Goal: Task Accomplishment & Management: Manage account settings

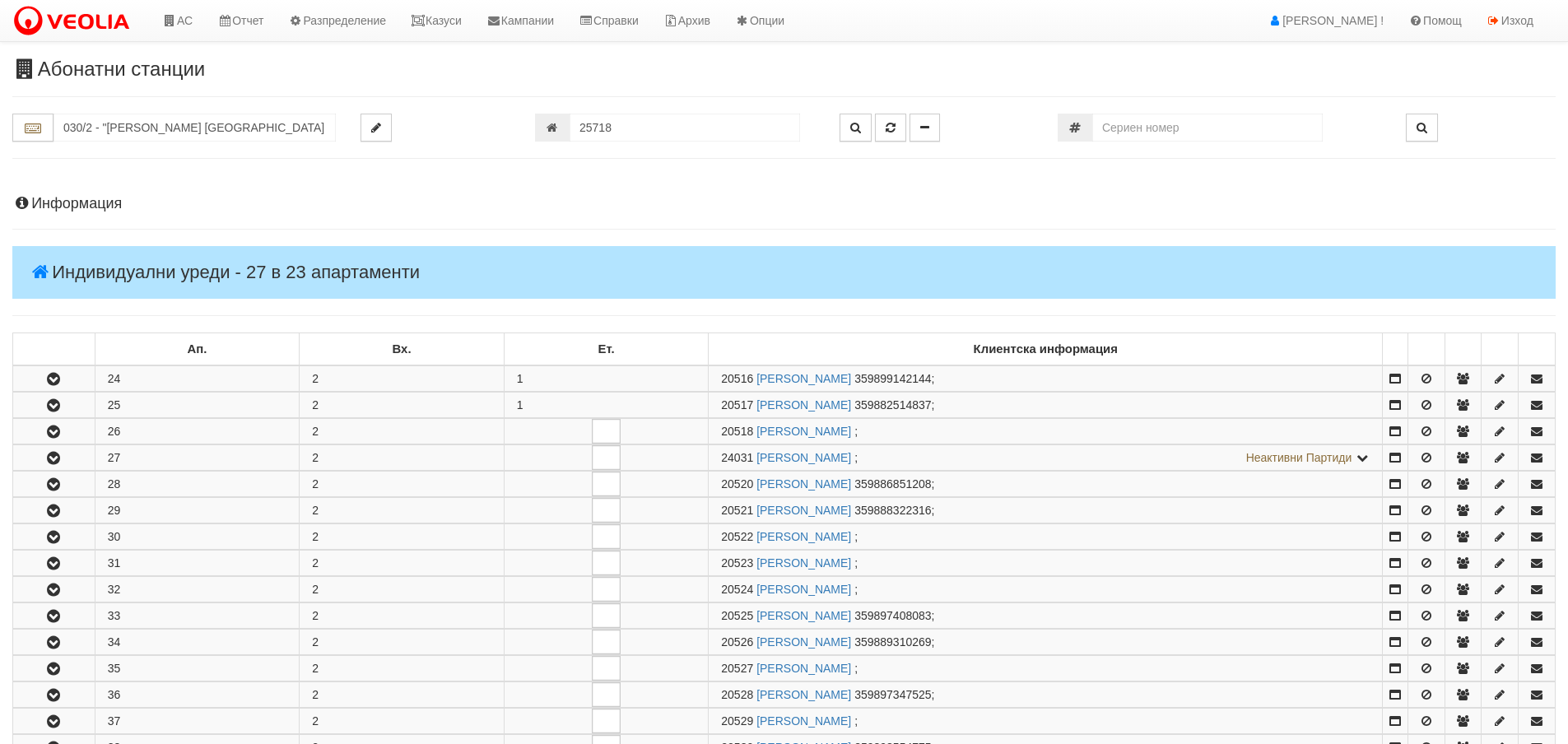
scroll to position [629, 0]
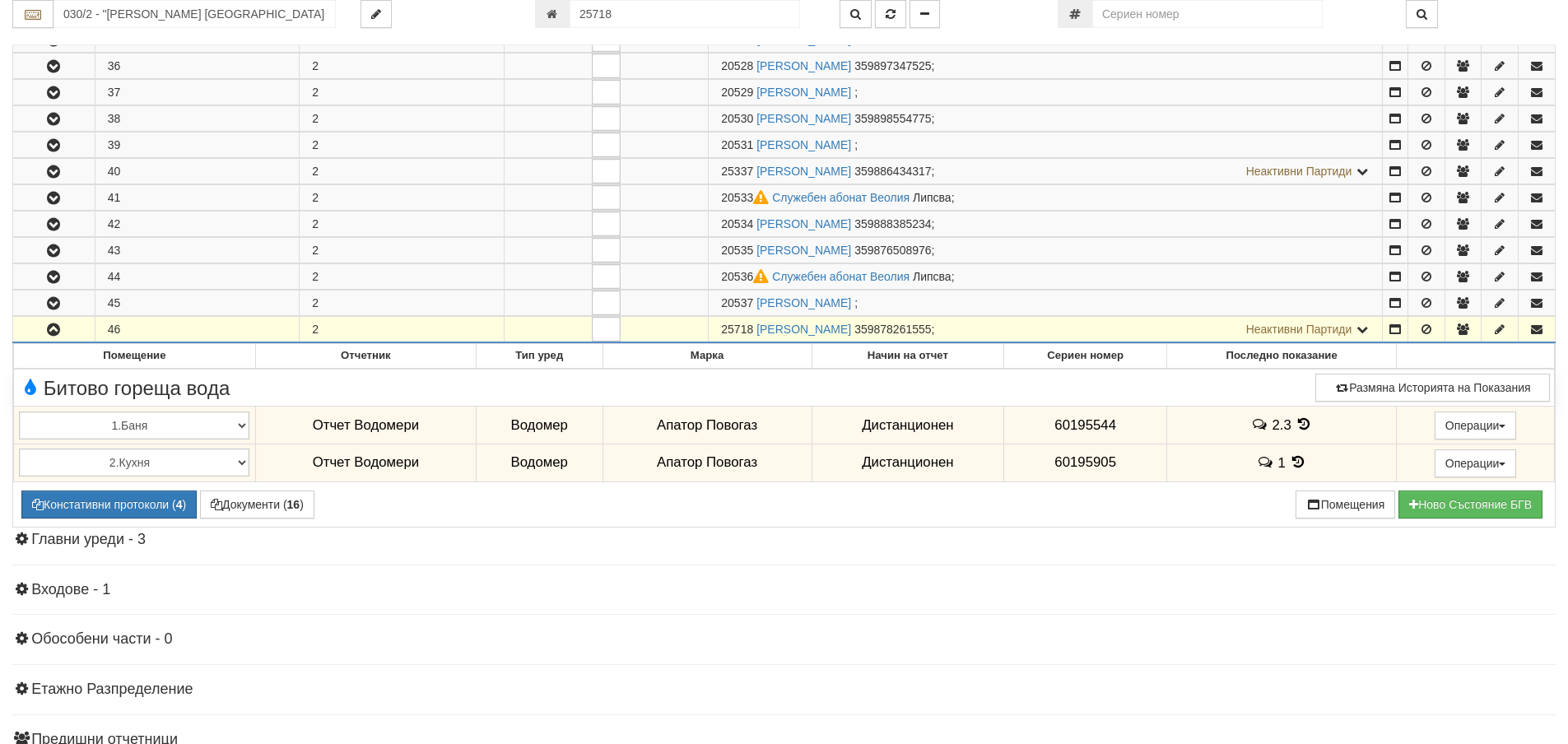
drag, startPoint x: 633, startPoint y: 19, endPoint x: 578, endPoint y: 20, distance: 55.0
click at [578, 20] on input "25718" at bounding box center [685, 14] width 231 height 28
type input "26105"
click at [888, 14] on icon "button" at bounding box center [890, 14] width 10 height 11
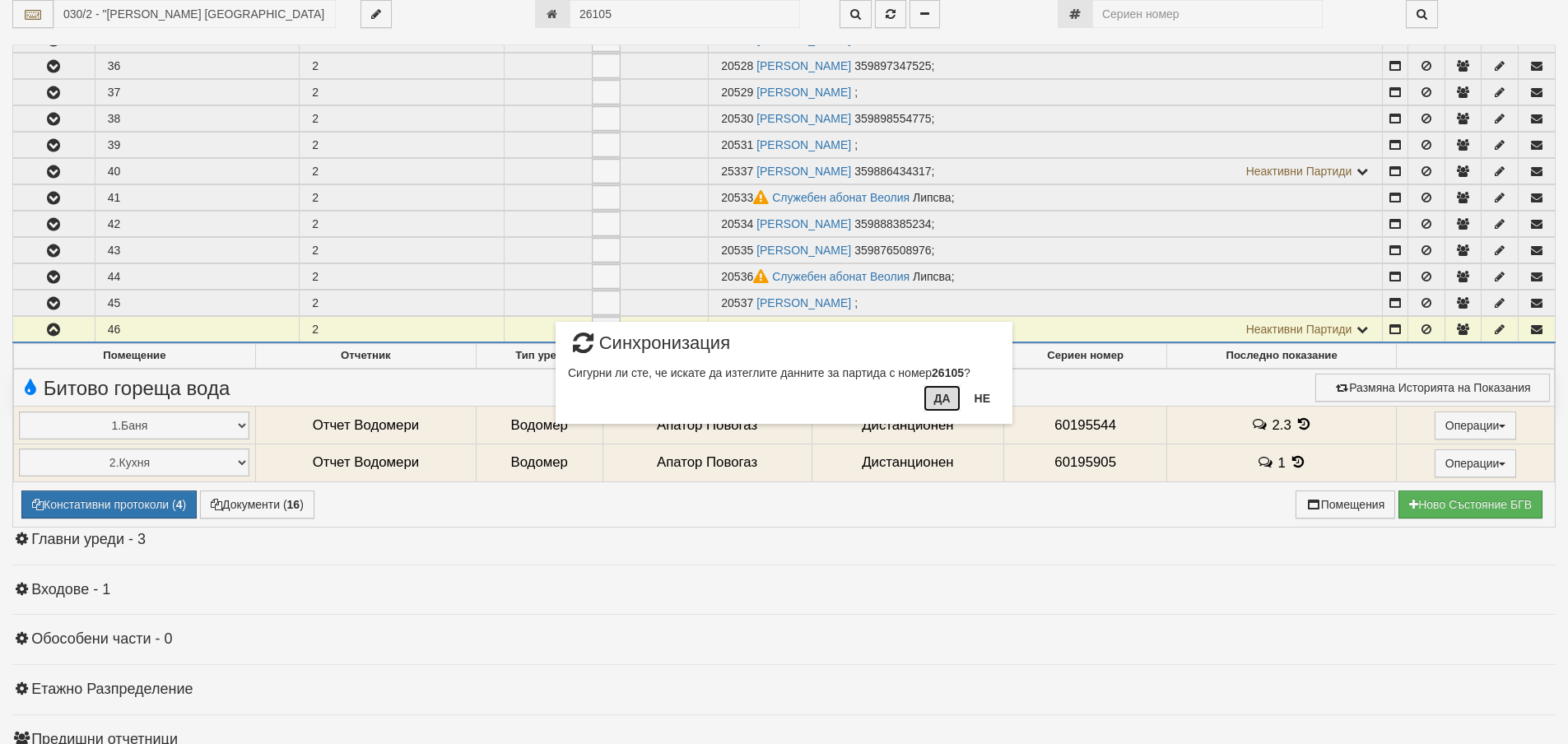
click at [943, 398] on button "Да" at bounding box center [941, 398] width 36 height 27
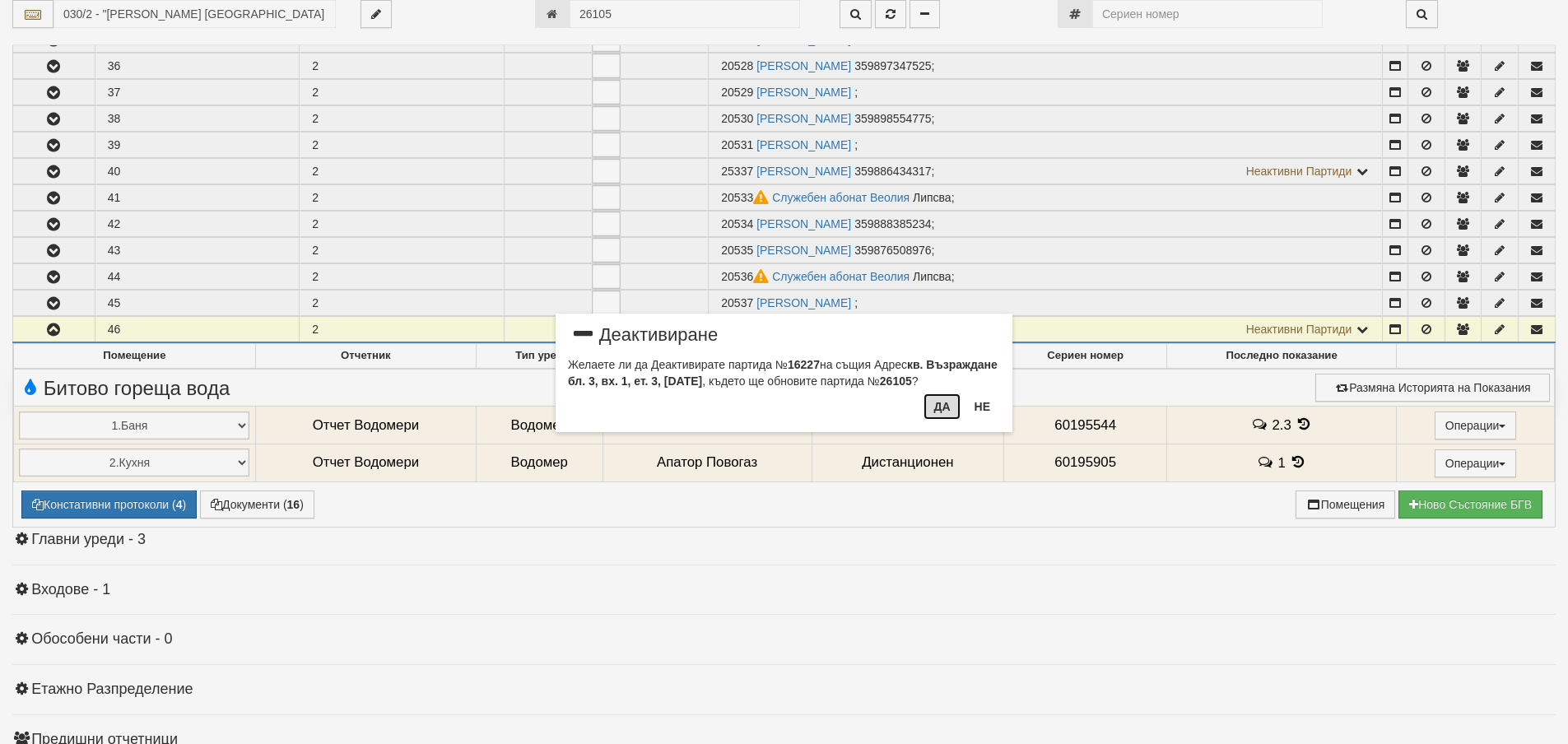
click at [939, 409] on button "Да" at bounding box center [941, 406] width 36 height 27
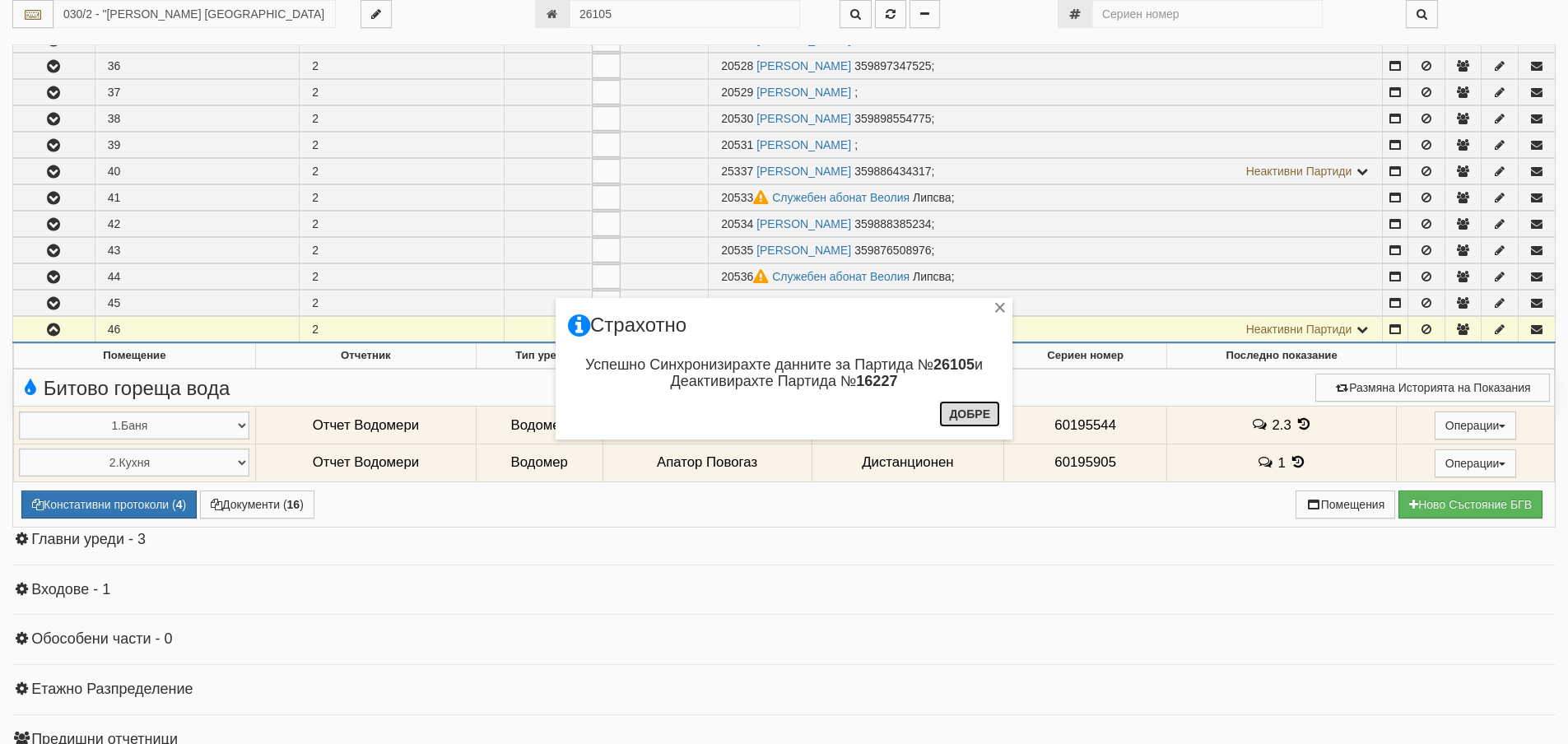
click at [971, 406] on button "Добре" at bounding box center [970, 414] width 61 height 27
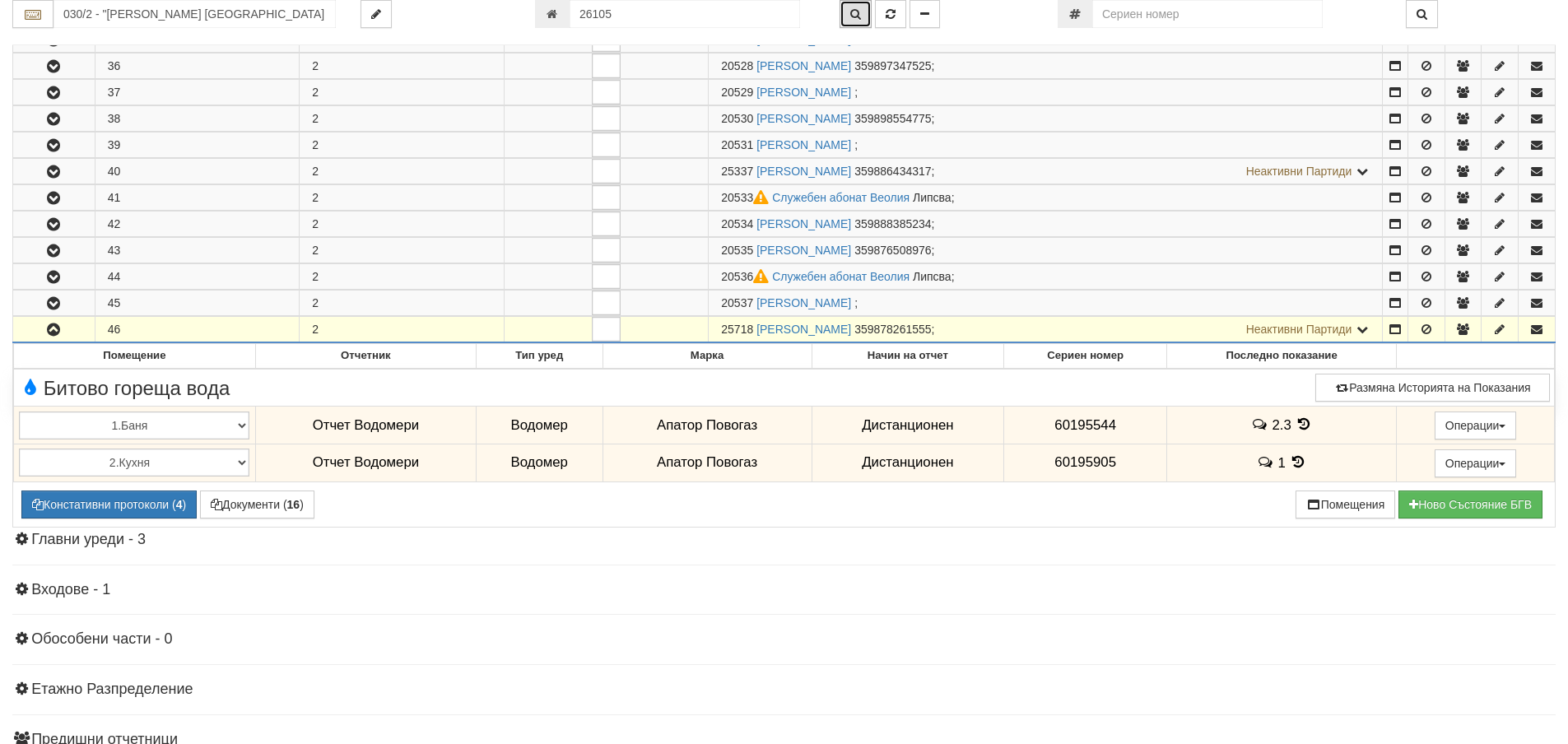
click at [857, 10] on icon "button" at bounding box center [856, 14] width 11 height 11
type input "003/1 - "ВЕОЛИЯ ЕНЕРДЖИ ВАРНА " ЕАД"
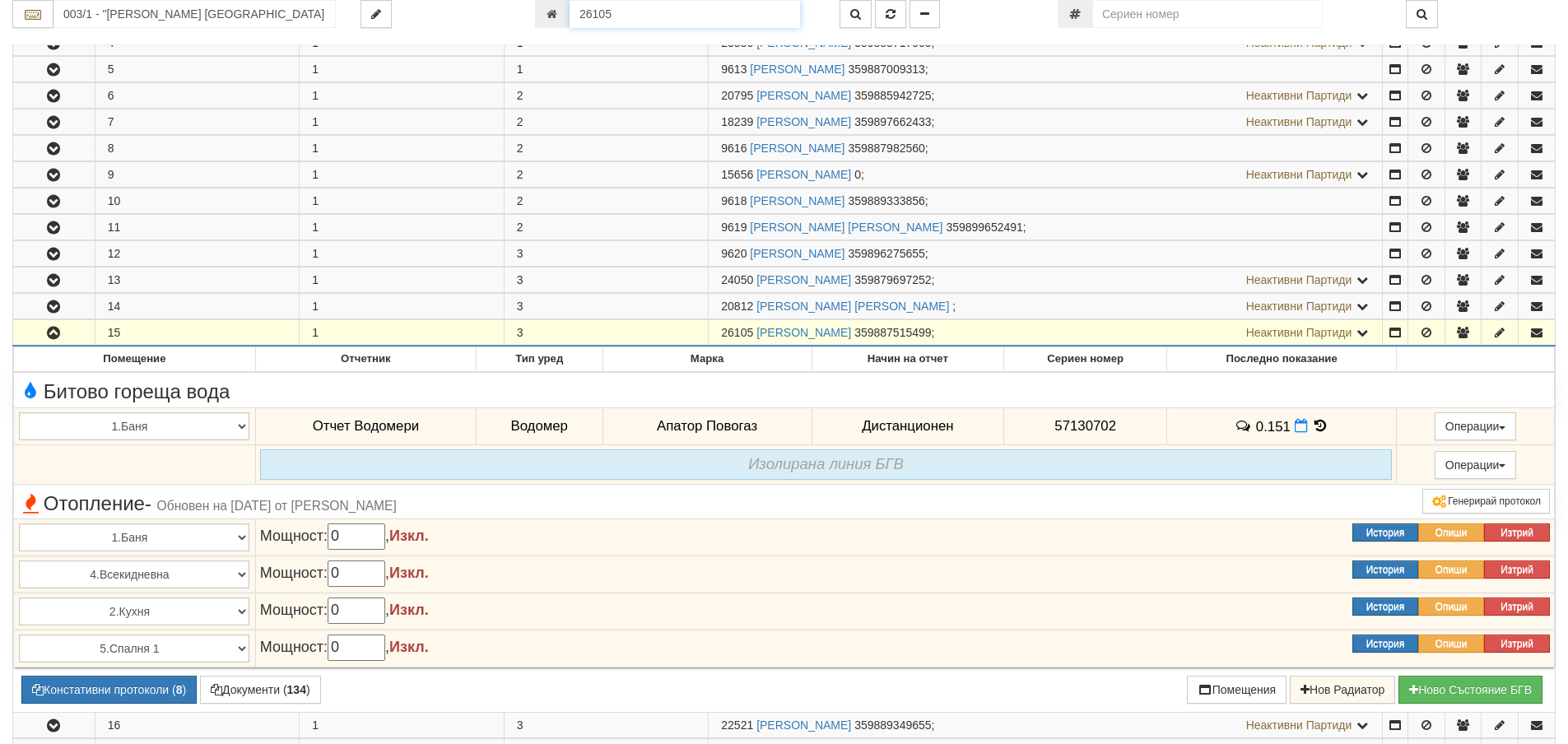
scroll to position [398, 0]
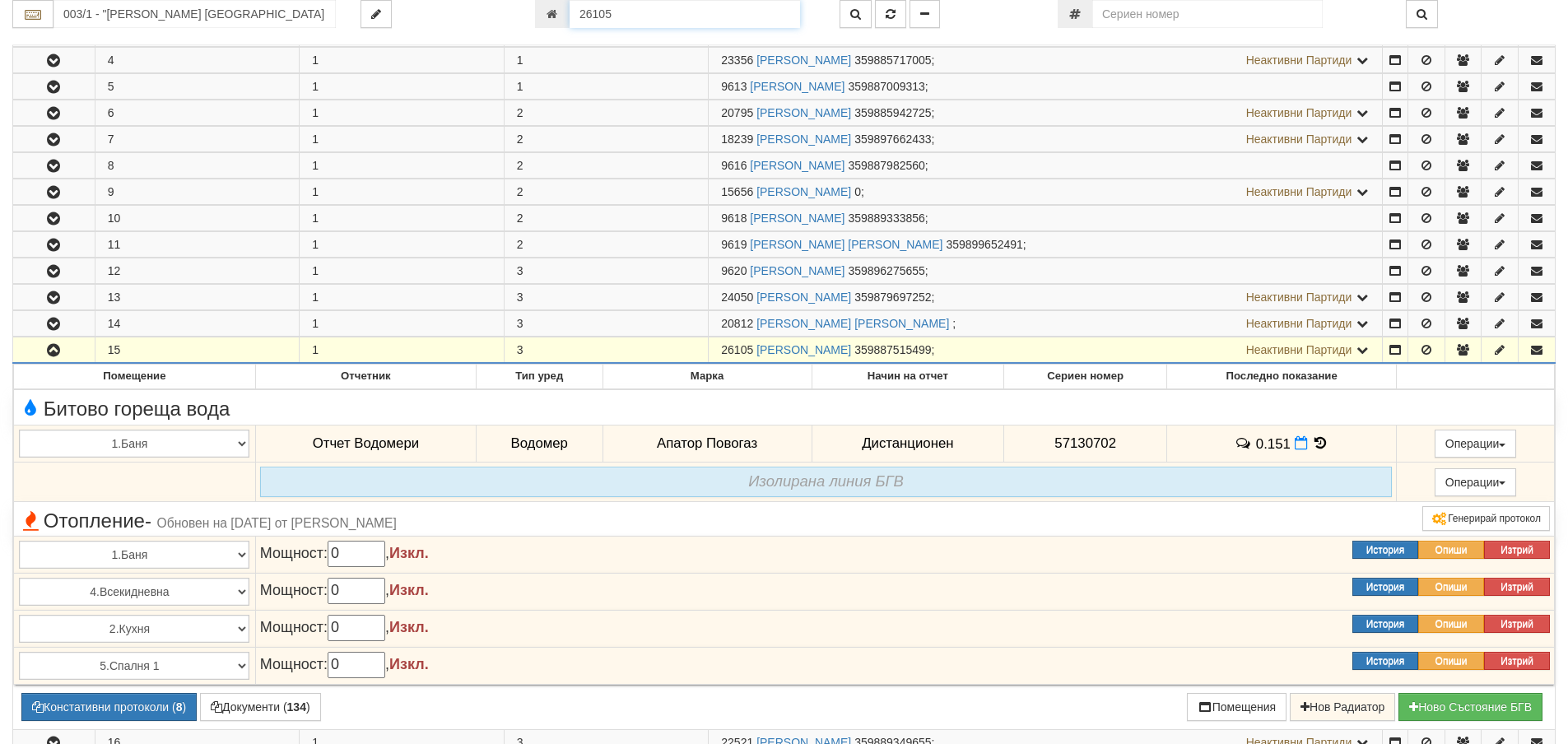
drag, startPoint x: 613, startPoint y: 13, endPoint x: 566, endPoint y: 14, distance: 47.0
click at [566, 14] on div "26105" at bounding box center [674, 14] width 280 height 28
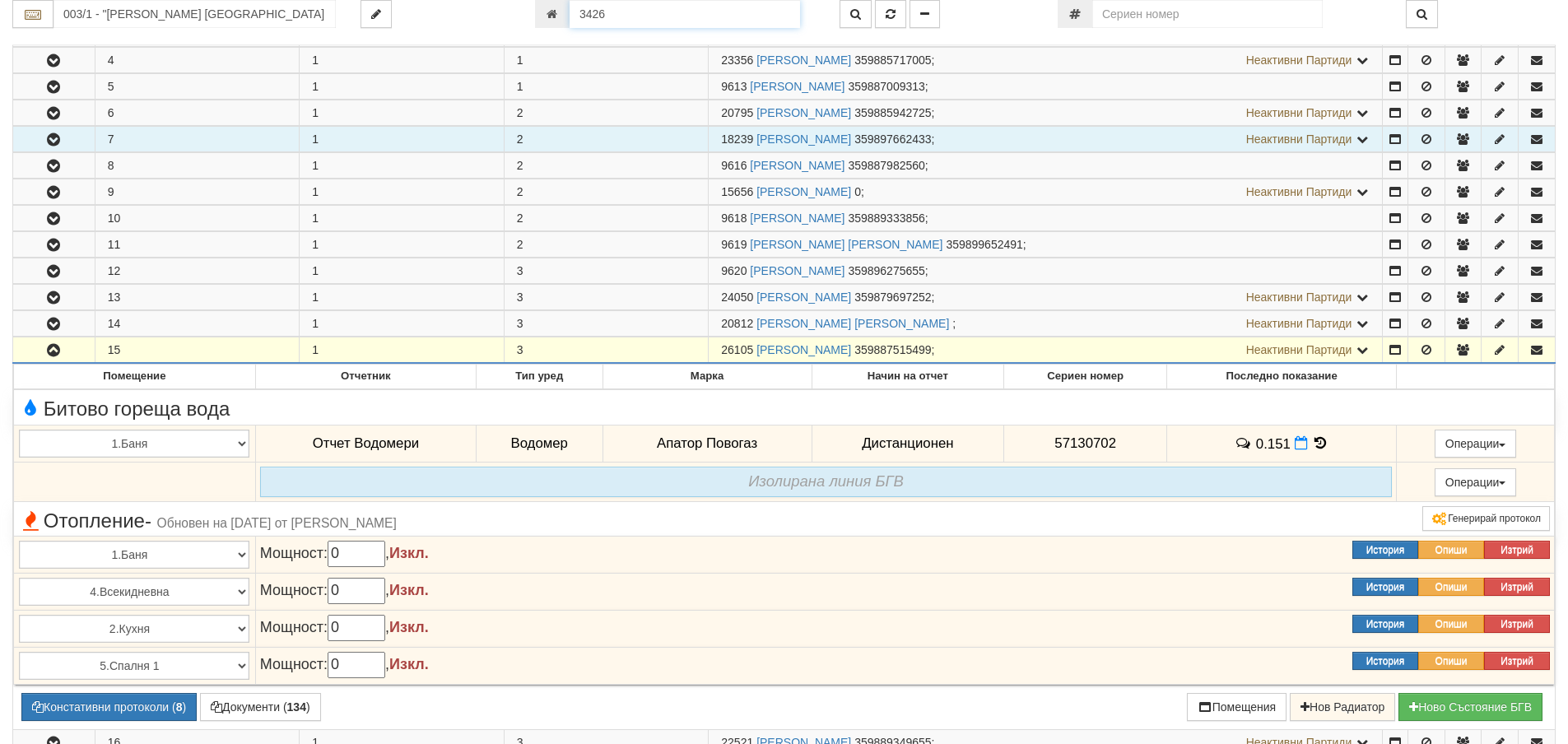
type input "3426"
type input "115/10 - "ВЕОЛИЯ ЕНЕРДЖИ ВАРНА " ЕАД"
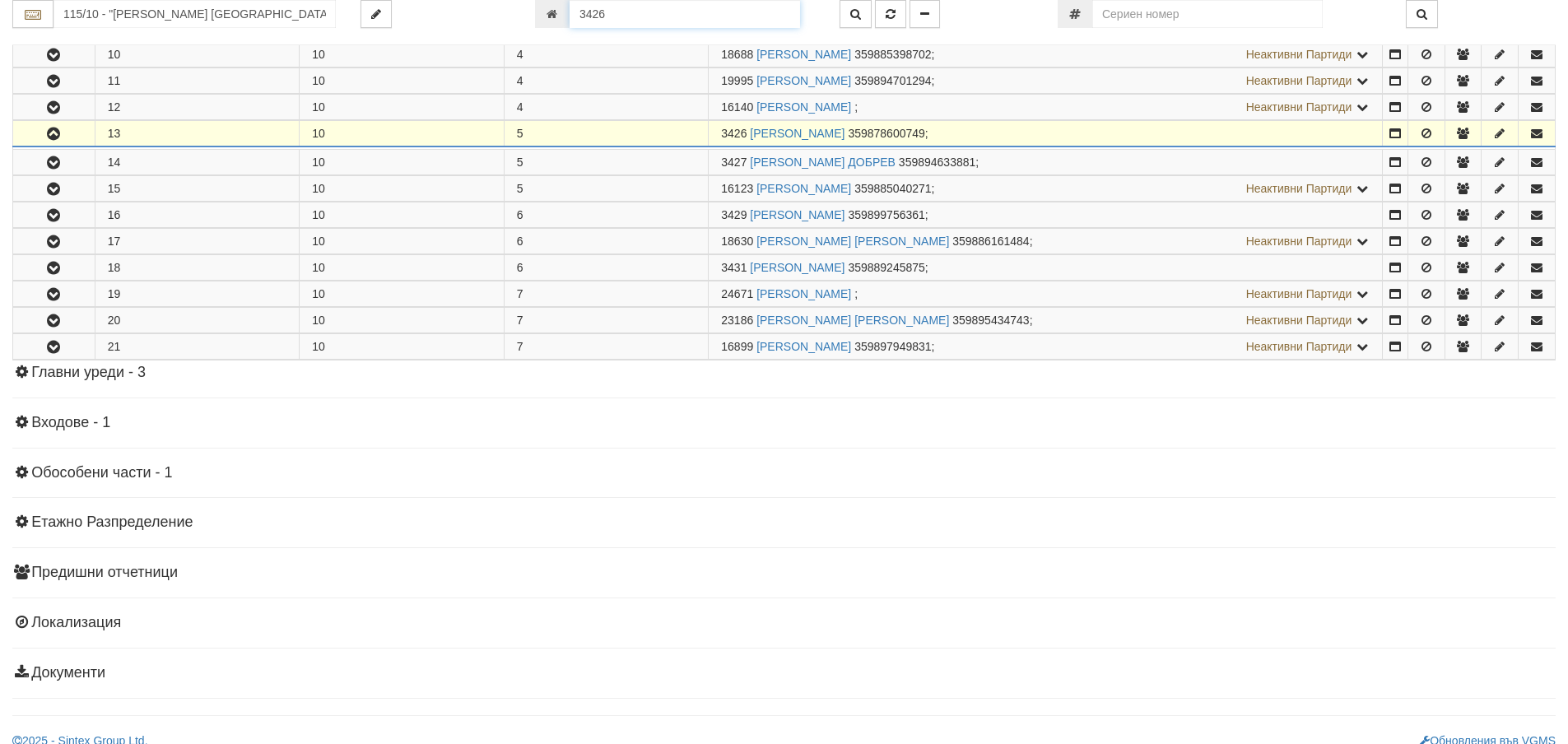
scroll to position [576, 0]
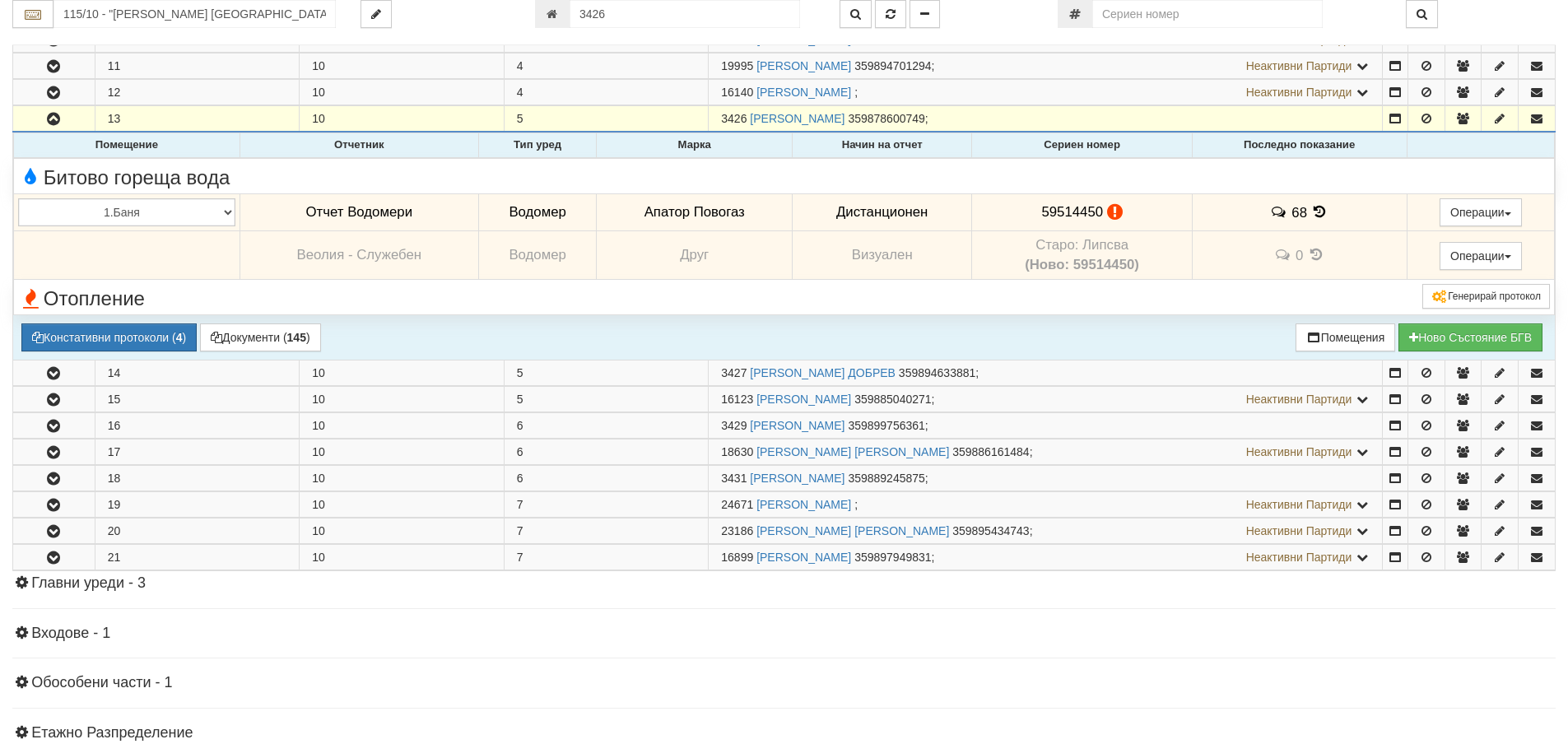
click at [1315, 209] on icon at bounding box center [1321, 211] width 18 height 14
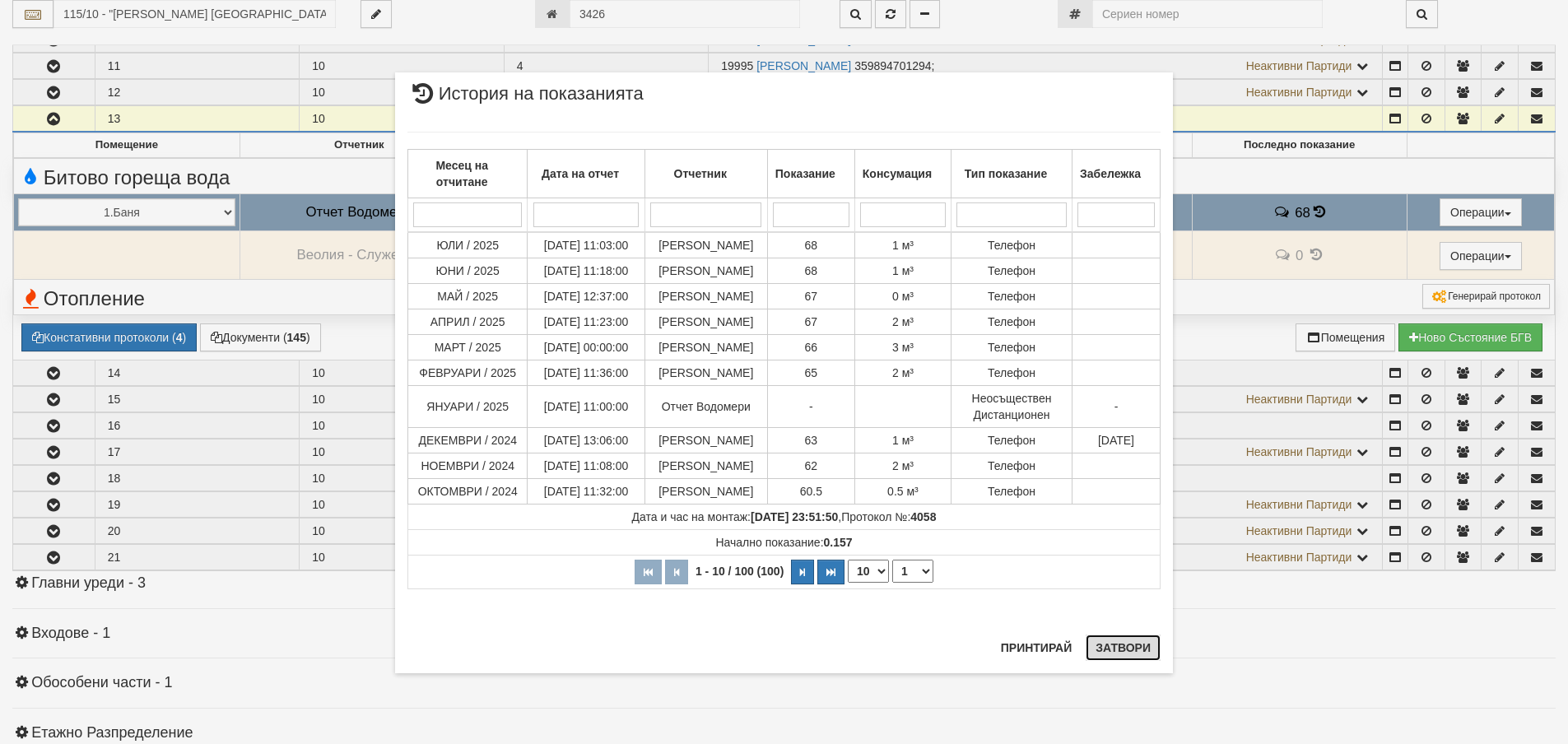
click at [1127, 646] on button "Затвори" at bounding box center [1123, 647] width 75 height 27
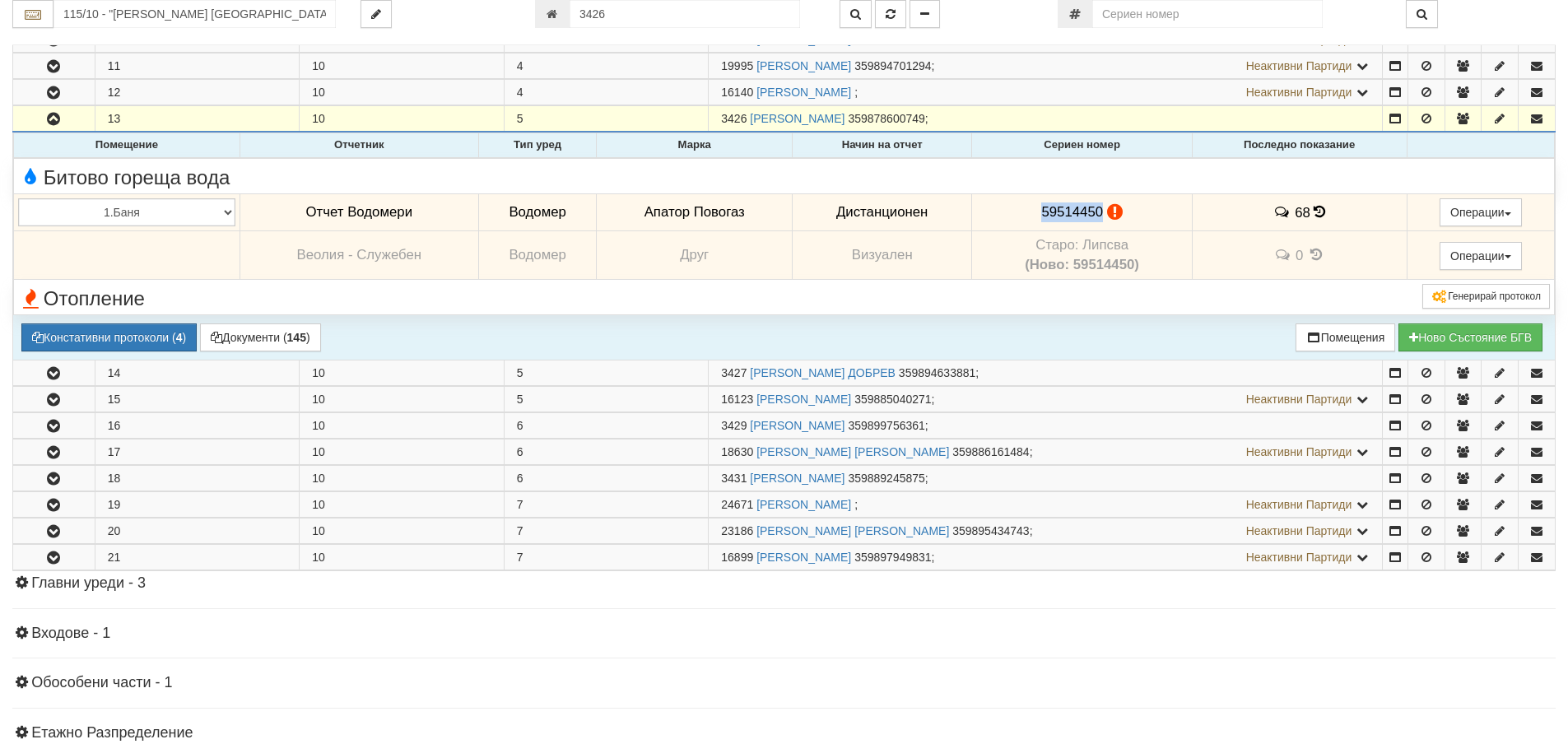
drag, startPoint x: 1035, startPoint y: 206, endPoint x: 1097, endPoint y: 214, distance: 62.5
click at [1097, 214] on td "59514450" at bounding box center [1082, 211] width 220 height 38
copy span "59514450"
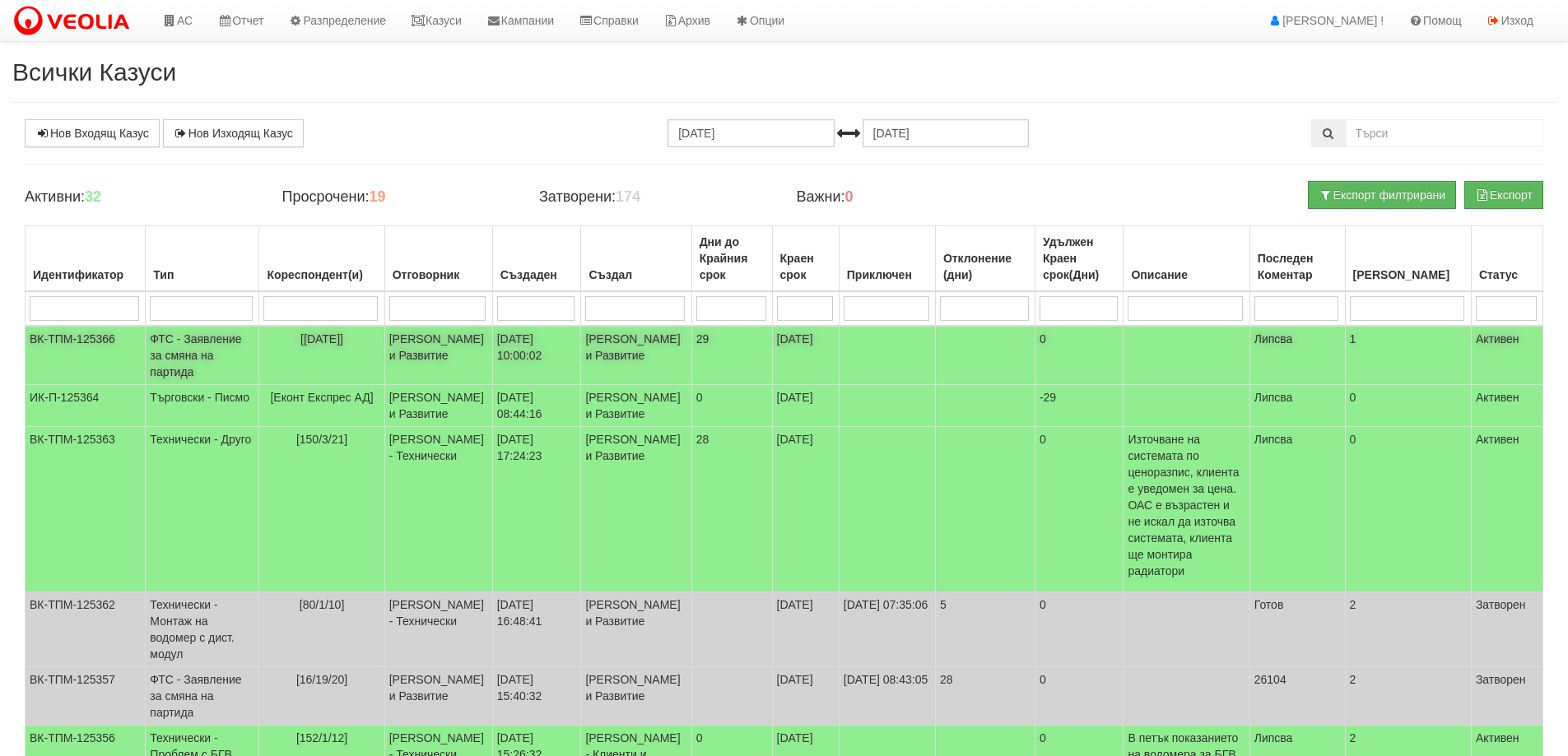
click at [213, 342] on td "ФТС - Заявление за смяна на партида" at bounding box center [202, 355] width 114 height 59
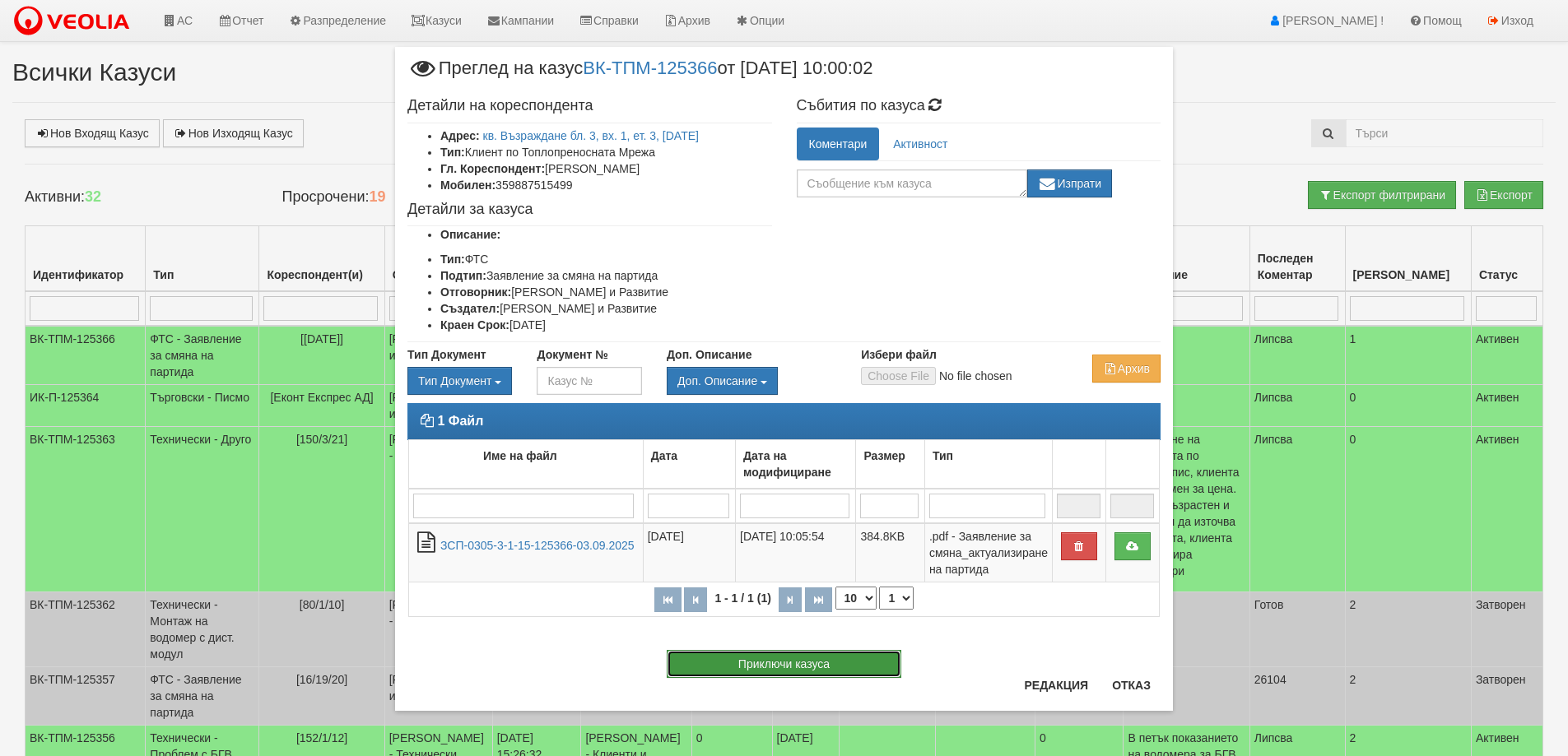
click at [779, 663] on button "Приключи казуса" at bounding box center [784, 664] width 235 height 28
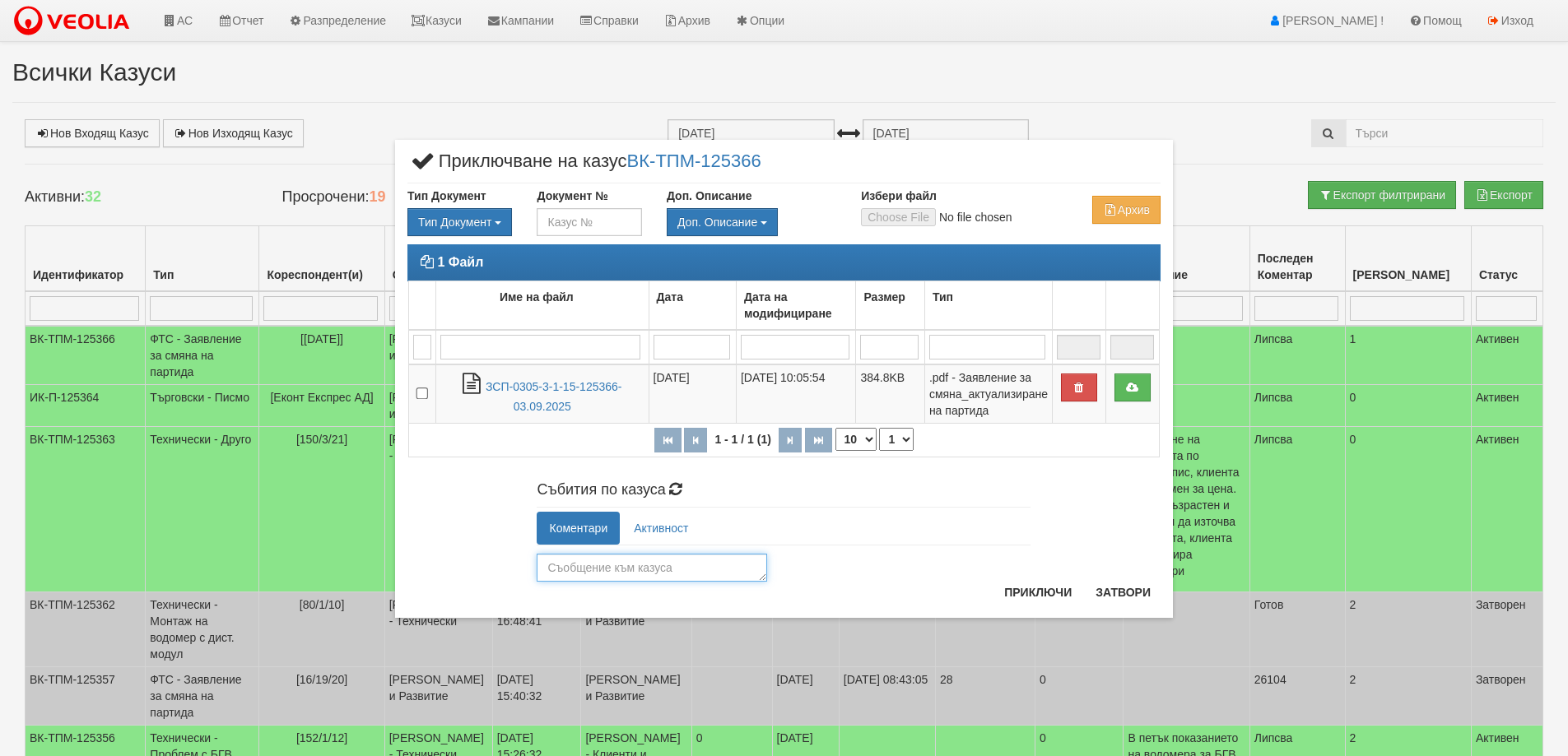
click at [602, 579] on textarea at bounding box center [652, 568] width 231 height 28
type textarea "26105"
click at [1019, 588] on button "Приключи" at bounding box center [1038, 592] width 87 height 27
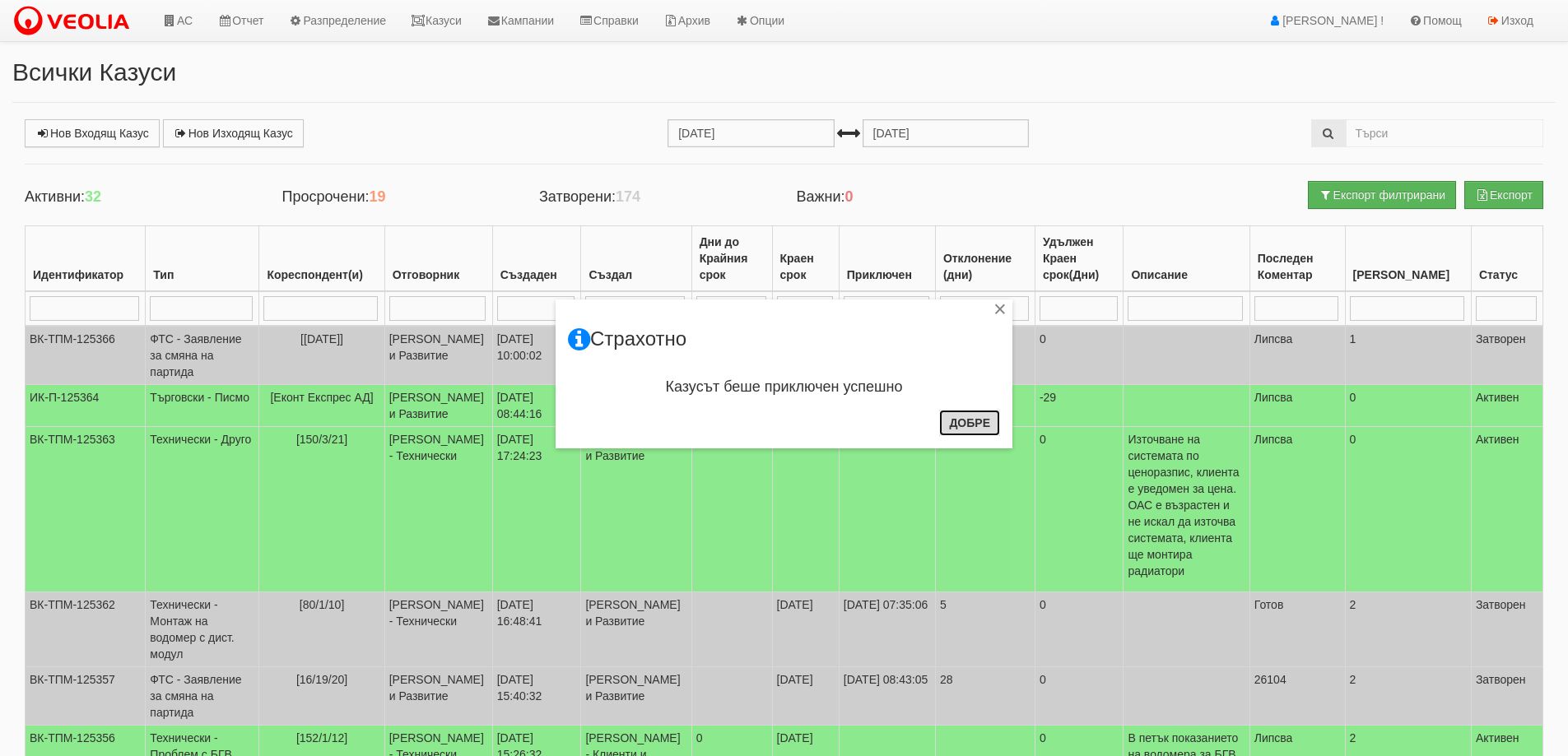
click at [977, 420] on button "Добре" at bounding box center [970, 423] width 61 height 27
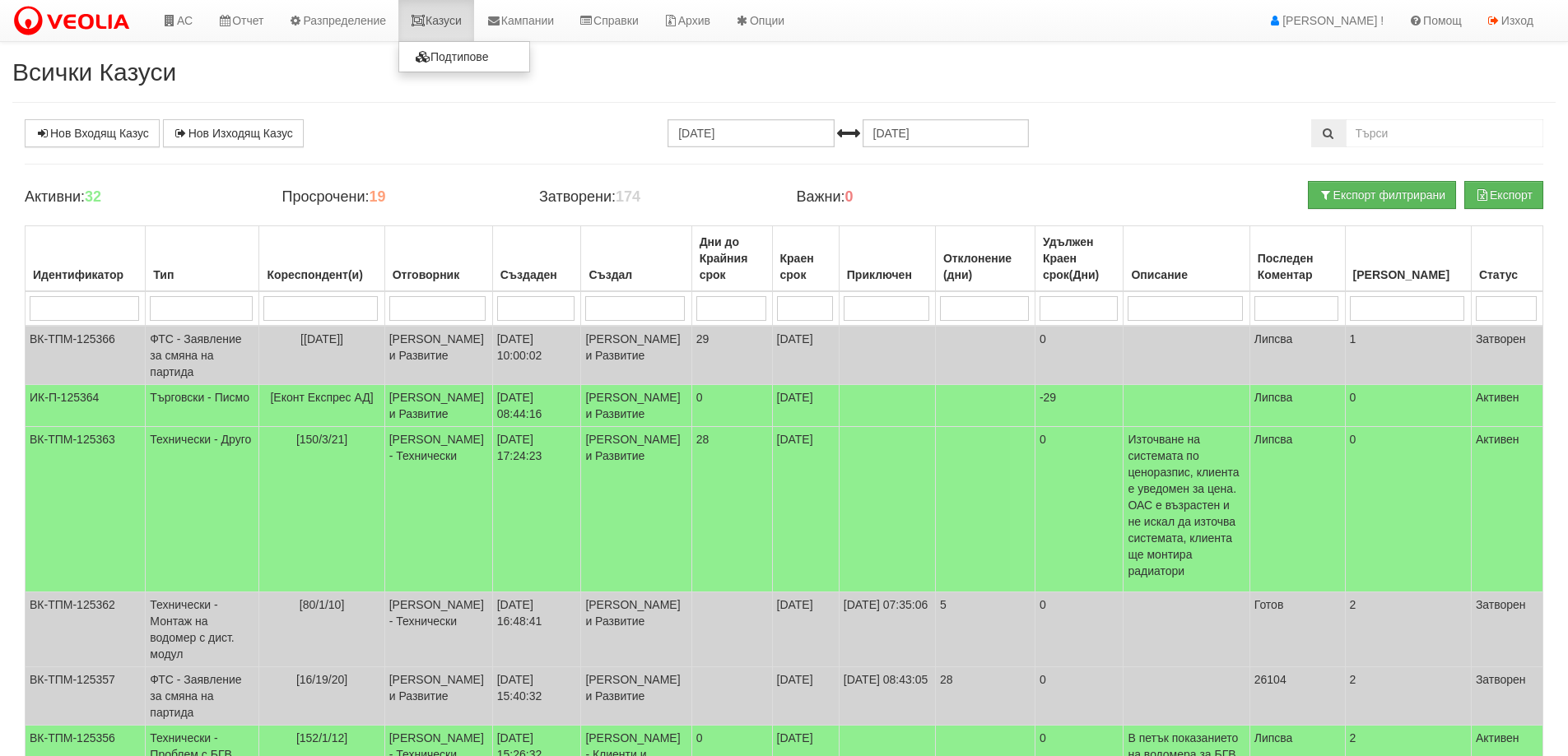
click at [448, 23] on link "Казуси" at bounding box center [436, 20] width 76 height 42
